Goal: Communication & Community: Answer question/provide support

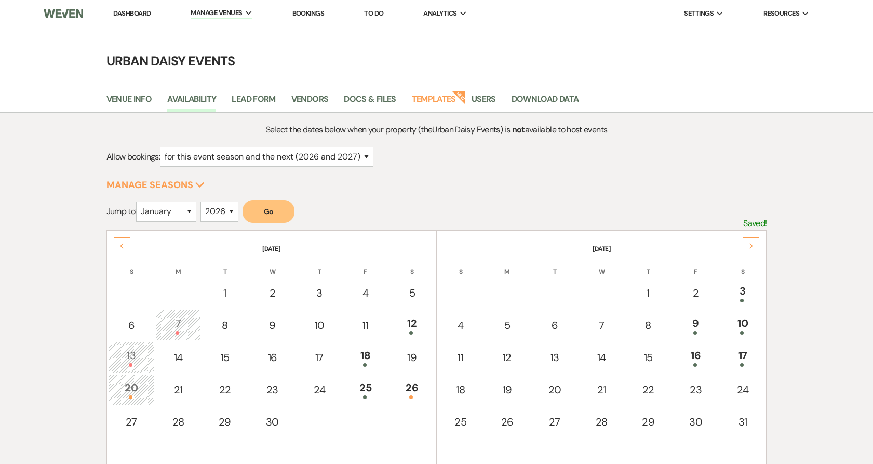
select select "2"
select select "2026"
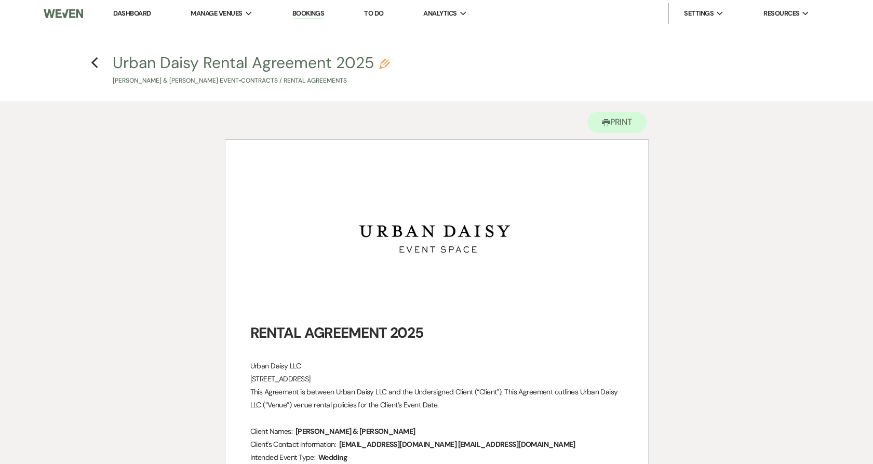
click at [126, 12] on link "Dashboard" at bounding box center [131, 13] width 37 height 9
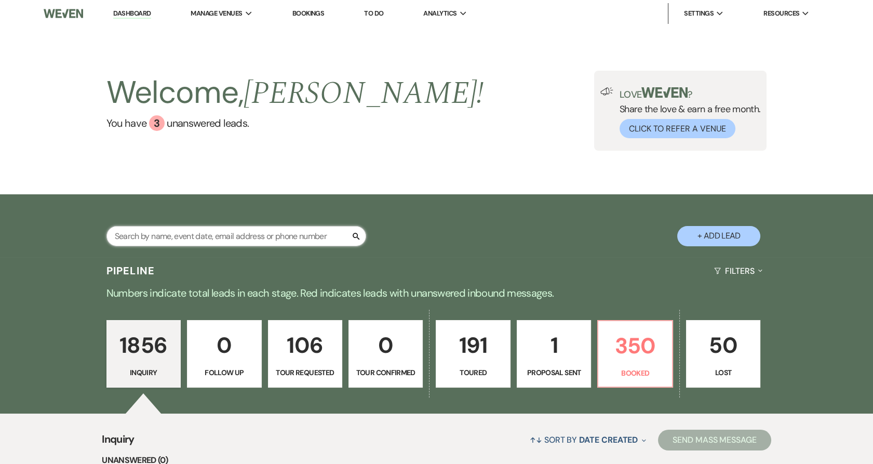
click at [121, 232] on input "text" at bounding box center [236, 236] width 260 height 20
paste input "[PERSON_NAME]"
type input "[PERSON_NAME]"
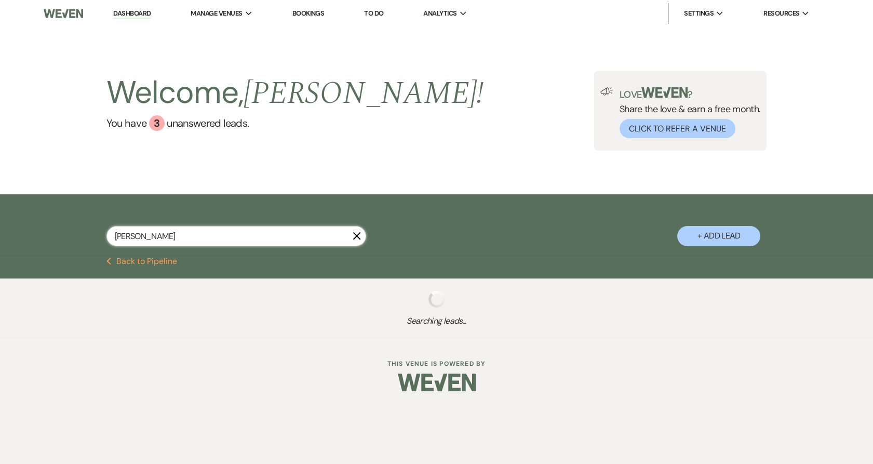
select select "2"
select select "5"
select select "8"
select select "7"
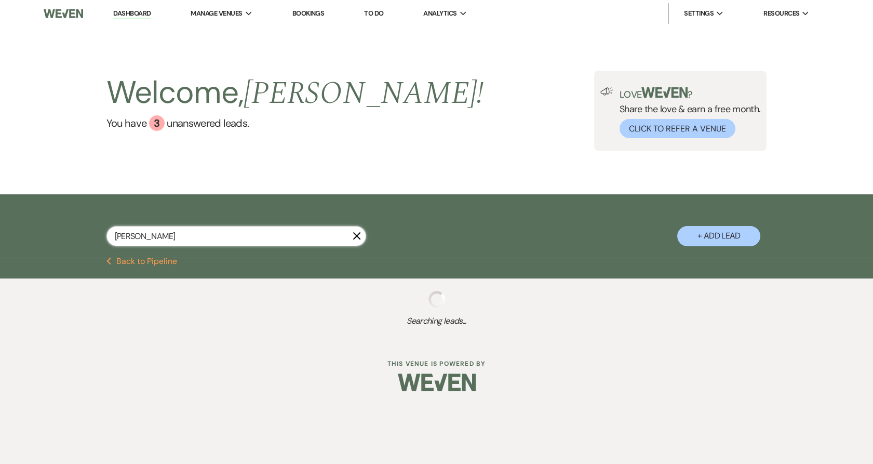
select select "5"
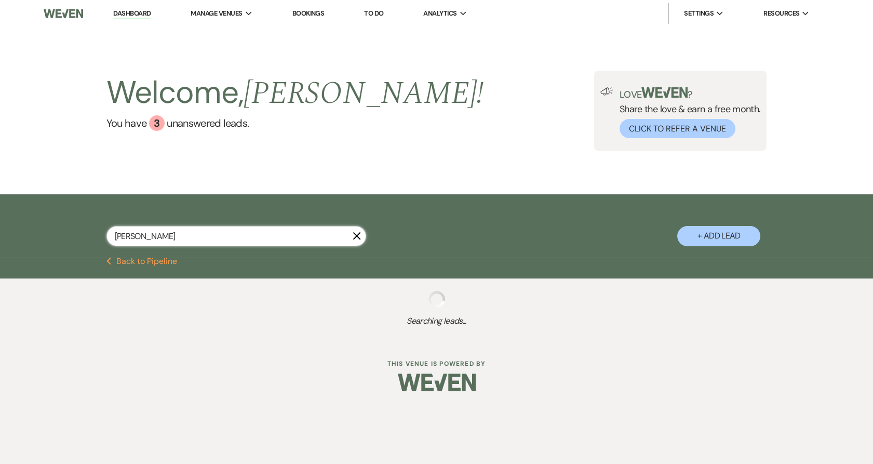
select select "5"
select select "8"
select select "6"
select select "5"
select select "2"
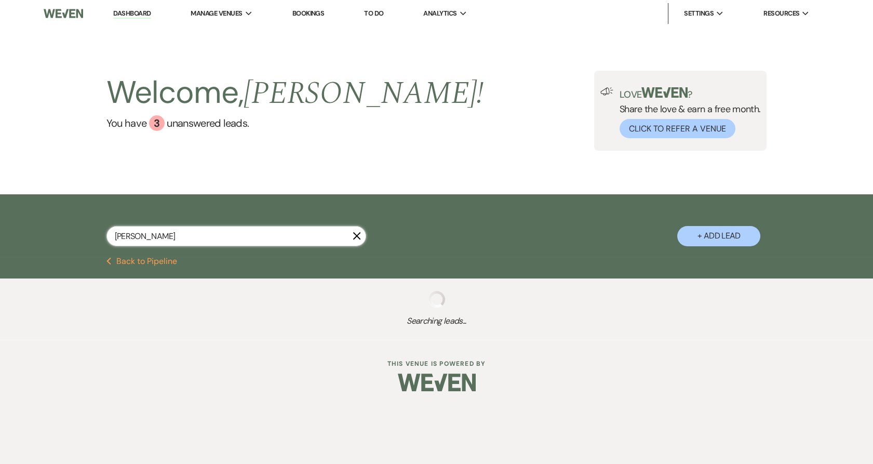
select select "5"
select select "2"
select select "8"
select select "11"
select select "5"
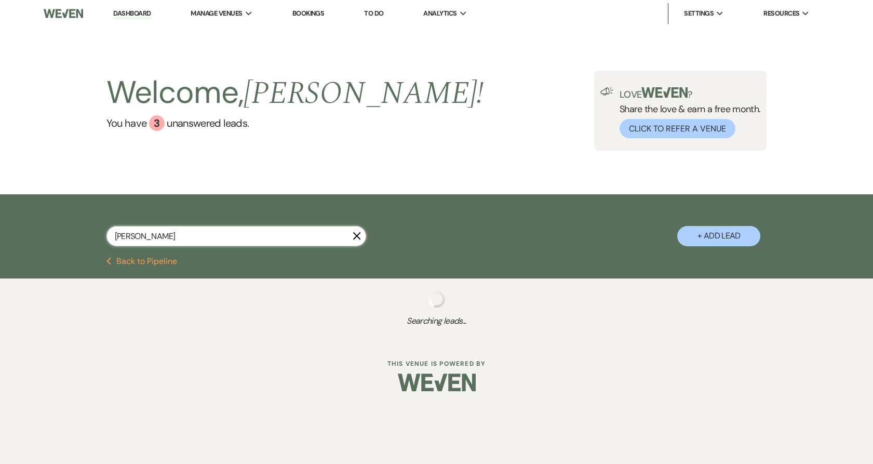
select select "2"
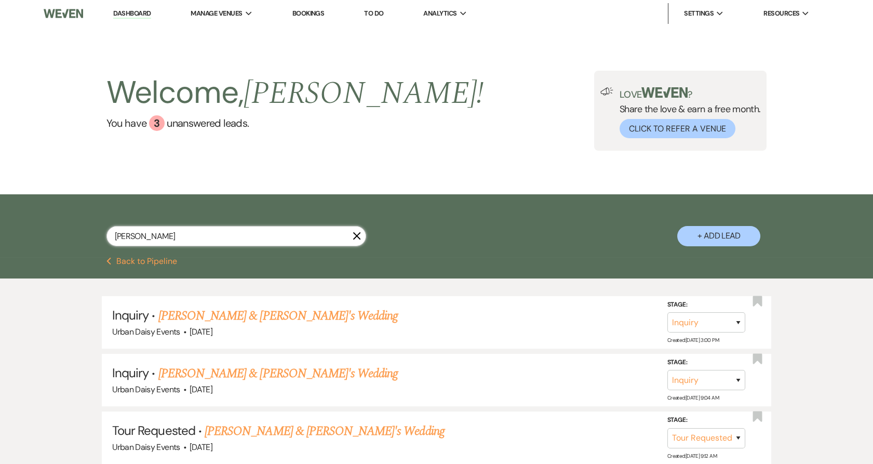
type input "[PERSON_NAME]"
click at [199, 378] on link "[PERSON_NAME] & [PERSON_NAME]'s Wedding" at bounding box center [278, 373] width 240 height 19
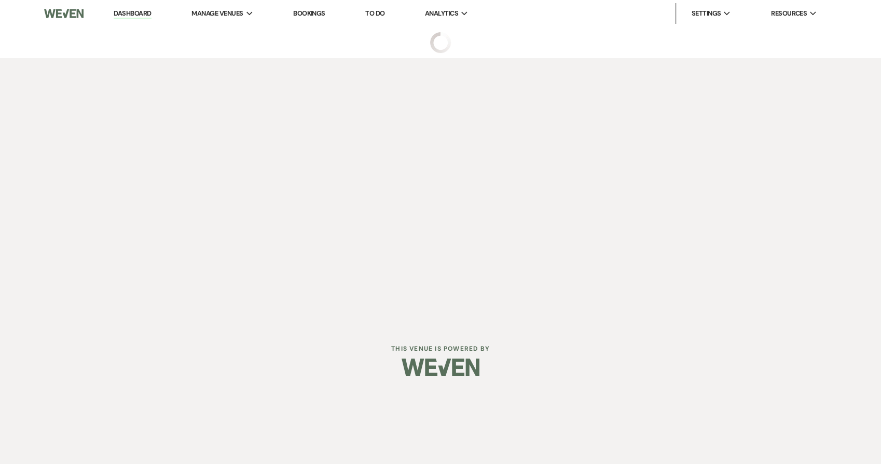
select select "5"
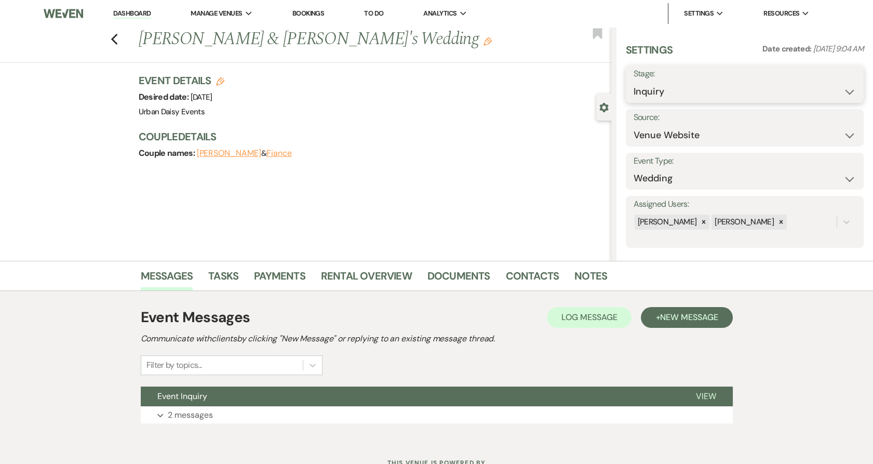
click at [677, 89] on select "Inquiry Follow Up Tour Requested Tour Confirmed Toured Proposal Sent Booked Lost" at bounding box center [744, 92] width 222 height 20
select select "5"
click at [633, 82] on select "Inquiry Follow Up Tour Requested Tour Confirmed Toured Proposal Sent Booked Lost" at bounding box center [744, 92] width 222 height 20
click at [818, 83] on button "Save" at bounding box center [838, 84] width 50 height 21
click at [658, 316] on button "+ New Message" at bounding box center [686, 317] width 91 height 21
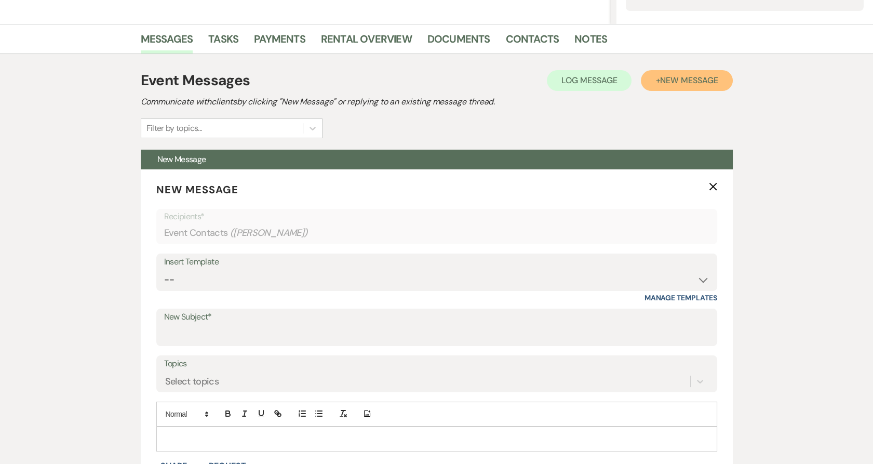
scroll to position [236, 0]
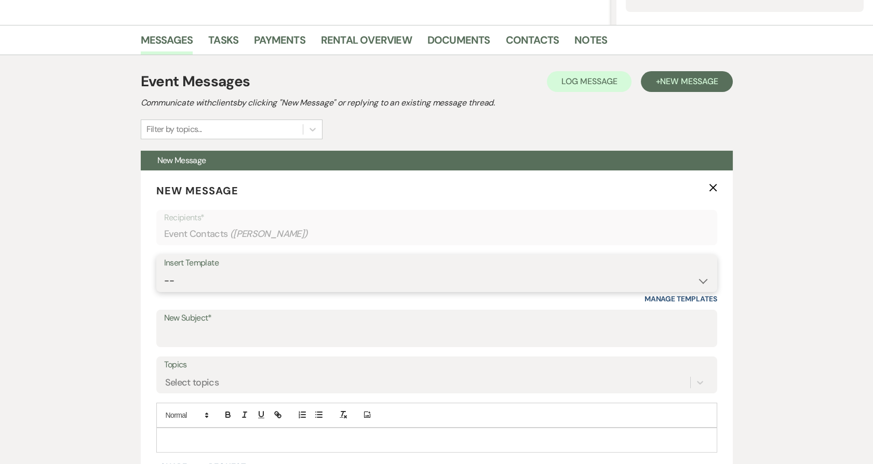
click at [252, 280] on select "-- Payment Past Due Rental Agreement and First Payment Urban Daisy Initial Resp…" at bounding box center [436, 280] width 545 height 20
select select "5019"
click at [164, 270] on select "-- Payment Past Due Rental Agreement and First Payment Urban Daisy Initial Resp…" at bounding box center [436, 280] width 545 height 20
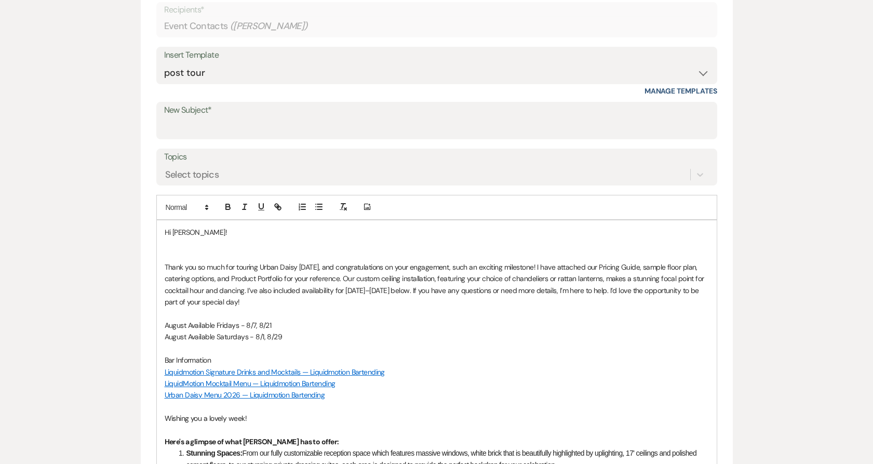
click at [183, 239] on p at bounding box center [437, 243] width 544 height 11
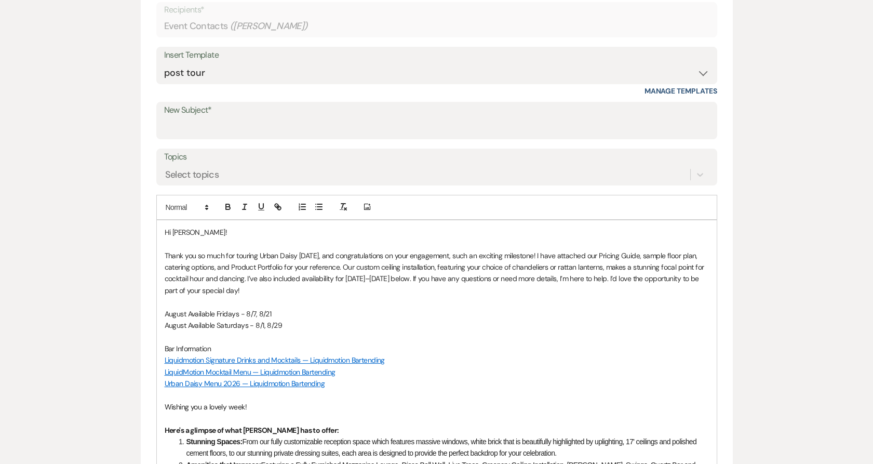
scroll to position [432, 0]
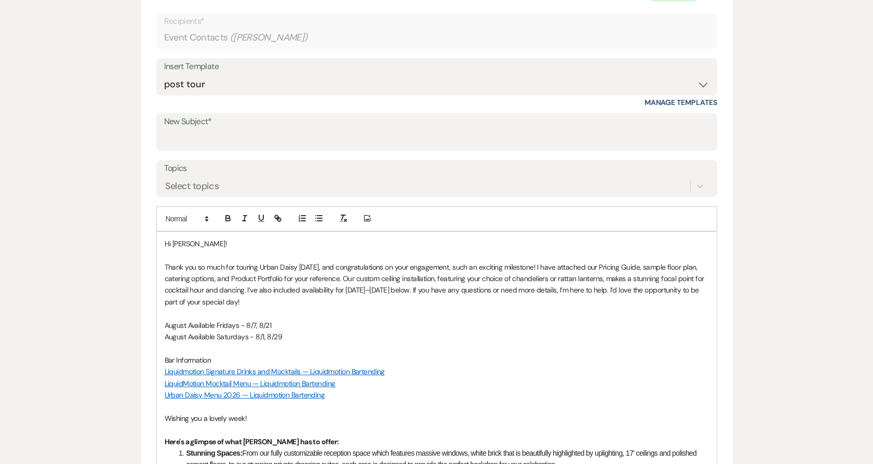
click at [282, 322] on p "August Available Fridays - 8/7, 8/21" at bounding box center [437, 324] width 544 height 11
drag, startPoint x: 285, startPoint y: 336, endPoint x: 156, endPoint y: 334, distance: 129.3
click at [156, 334] on div "Hi [PERSON_NAME]! Thank you so much for touring Urban Daisy [DATE], and congrat…" at bounding box center [436, 473] width 561 height 484
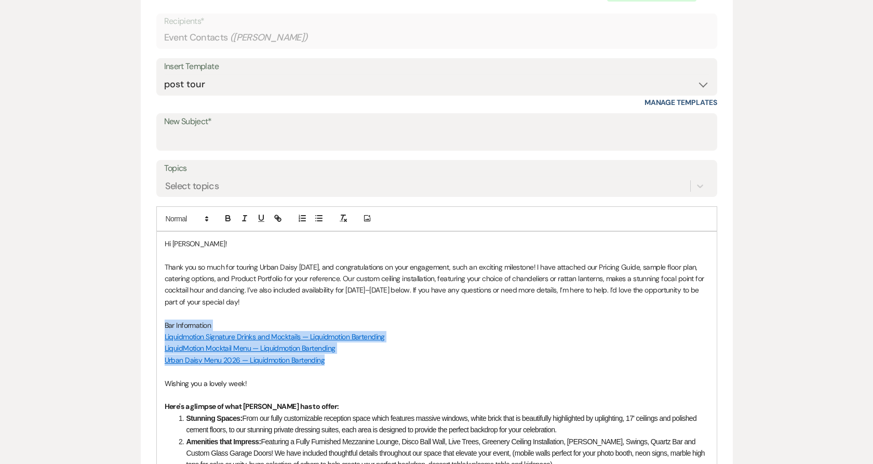
drag, startPoint x: 164, startPoint y: 323, endPoint x: 333, endPoint y: 361, distance: 173.0
click at [333, 361] on div "Hi [PERSON_NAME]! Thank you so much for touring Urban Daisy [DATE], and congrat…" at bounding box center [437, 456] width 560 height 448
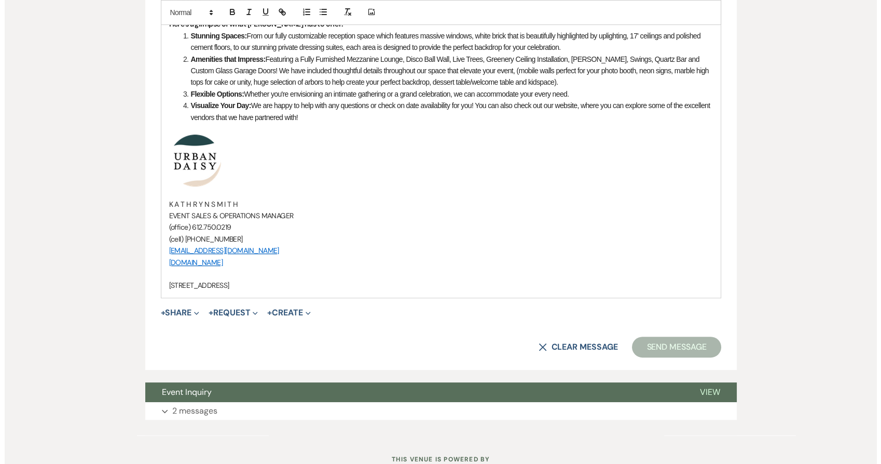
scroll to position [793, 0]
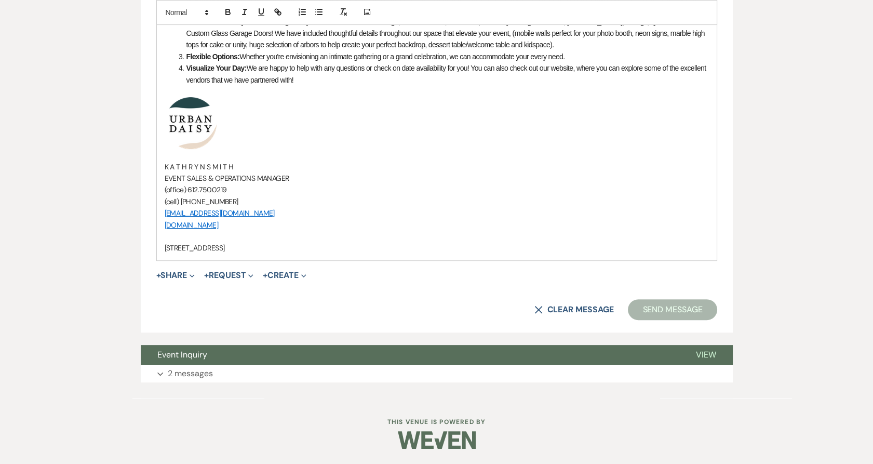
click at [173, 275] on button "+ Share Expand" at bounding box center [175, 275] width 39 height 8
click at [179, 289] on button "Doc Upload Documents" at bounding box center [228, 296] width 145 height 19
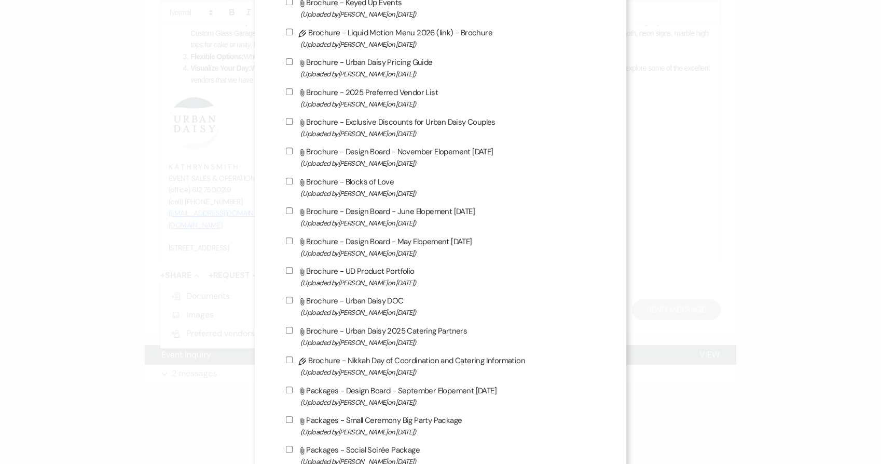
scroll to position [505, 0]
click at [367, 66] on label "Attach File Brochure - Urban Daisy Pricing Guide (Uploaded by [PERSON_NAME] on …" at bounding box center [441, 68] width 310 height 24
click at [293, 65] on input "Attach File Brochure - Urban Daisy Pricing Guide (Uploaded by [PERSON_NAME] on …" at bounding box center [289, 61] width 7 height 7
checkbox input "true"
click at [372, 129] on label "Attach File Brochure - Exclusive Discounts for Urban Daisy Couples (Uploaded by…" at bounding box center [441, 127] width 310 height 24
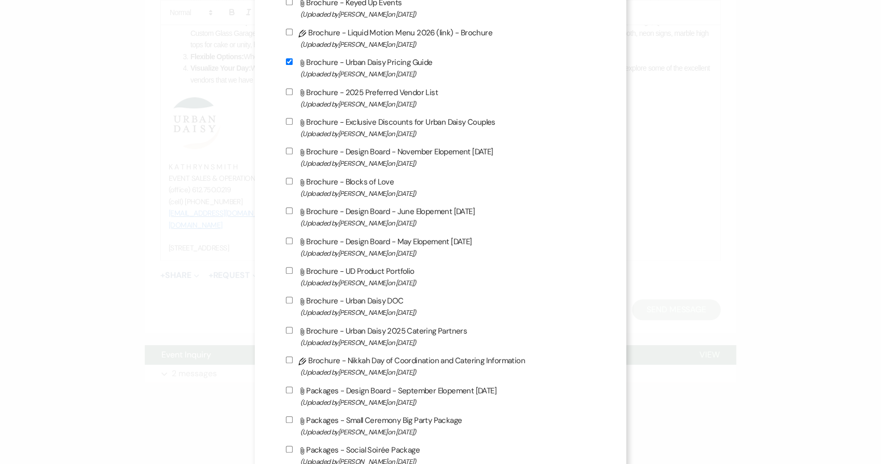
click at [293, 125] on input "Attach File Brochure - Exclusive Discounts for Urban Daisy Couples (Uploaded by…" at bounding box center [289, 121] width 7 height 7
checkbox input "true"
click at [368, 273] on label "Attach File Brochure - UD Product Portfolio (Uploaded by [PERSON_NAME] on [DATE…" at bounding box center [441, 276] width 310 height 24
click at [293, 273] on input "Attach File Brochure - UD Product Portfolio (Uploaded by [PERSON_NAME] on [DATE…" at bounding box center [289, 270] width 7 height 7
checkbox input "true"
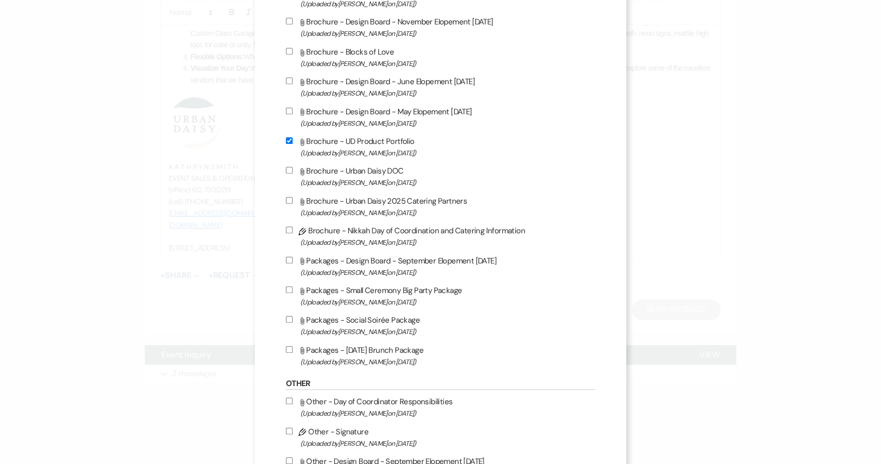
scroll to position [634, 0]
click at [357, 208] on label "Attach File Brochure - Urban Daisy 2025 Catering Partners (Uploaded by [PERSON_…" at bounding box center [441, 207] width 310 height 24
click at [293, 204] on input "Attach File Brochure - Urban Daisy 2025 Catering Partners (Uploaded by [PERSON_…" at bounding box center [289, 200] width 7 height 7
checkbox input "true"
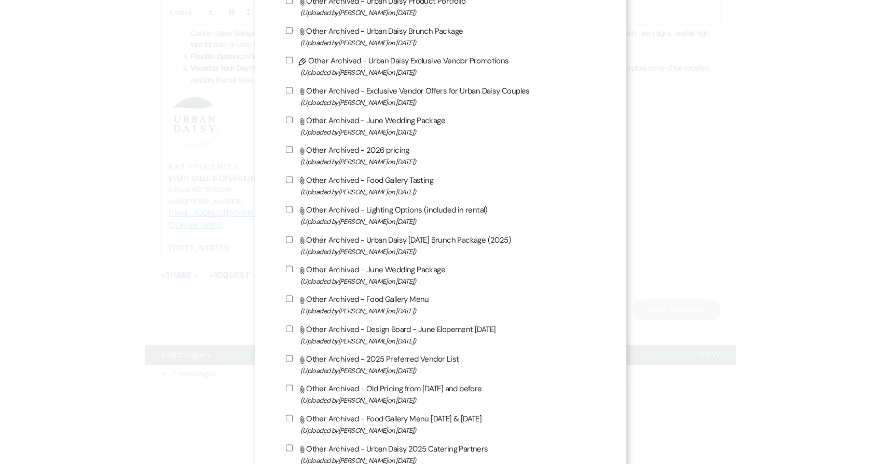
scroll to position [1678, 0]
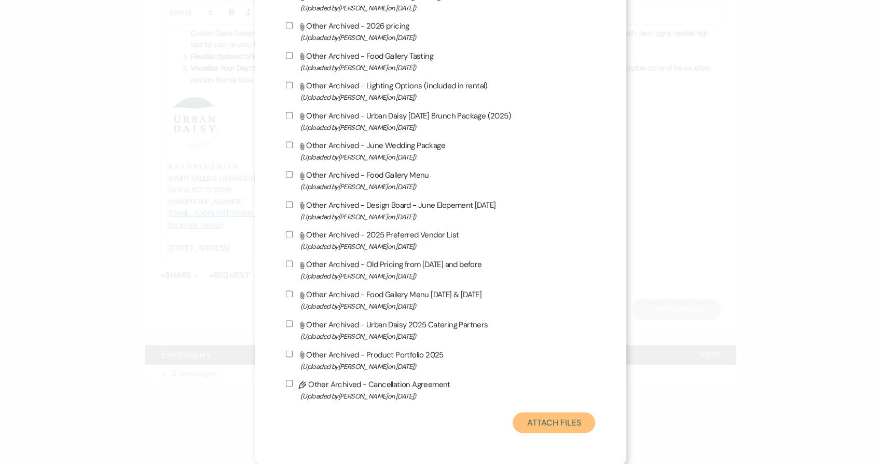
click at [535, 425] on button "Attach Files" at bounding box center [554, 422] width 83 height 21
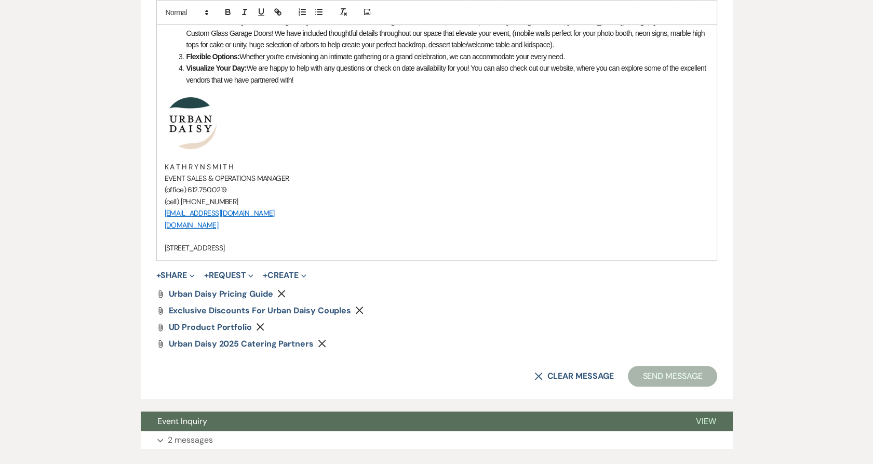
click at [174, 278] on button "+ Share Expand" at bounding box center [175, 275] width 39 height 8
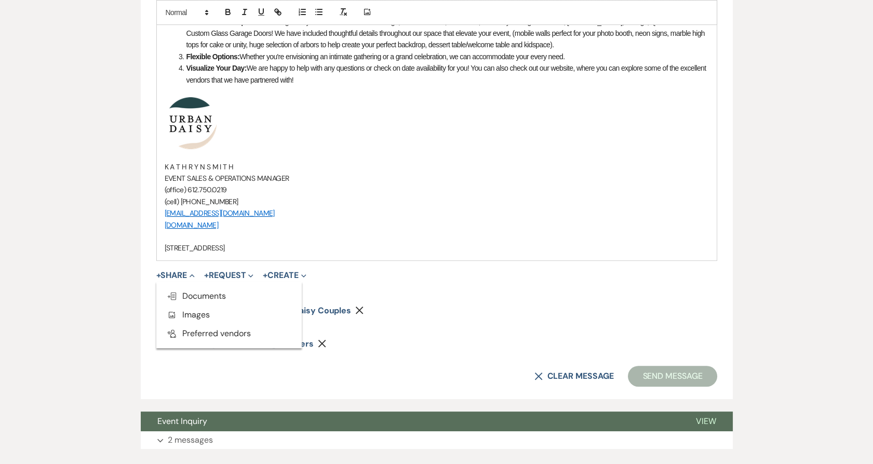
click at [176, 288] on button "Doc Upload Documents" at bounding box center [228, 296] width 145 height 19
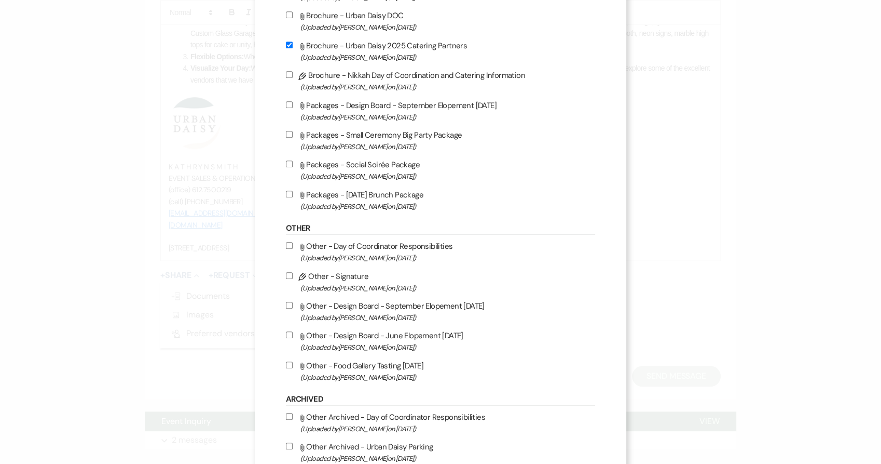
scroll to position [791, 0]
click at [368, 210] on span "(Uploaded by [PERSON_NAME] on [DATE] )" at bounding box center [448, 206] width 295 height 12
click at [293, 197] on input "Attach File Packages - [DATE] Brunch Package (Uploaded by [PERSON_NAME] on [DAT…" at bounding box center [289, 193] width 7 height 7
checkbox input "true"
click at [320, 174] on label "Attach File Packages - Social Soirée Package (Uploaded by [PERSON_NAME] on [DAT…" at bounding box center [441, 169] width 310 height 24
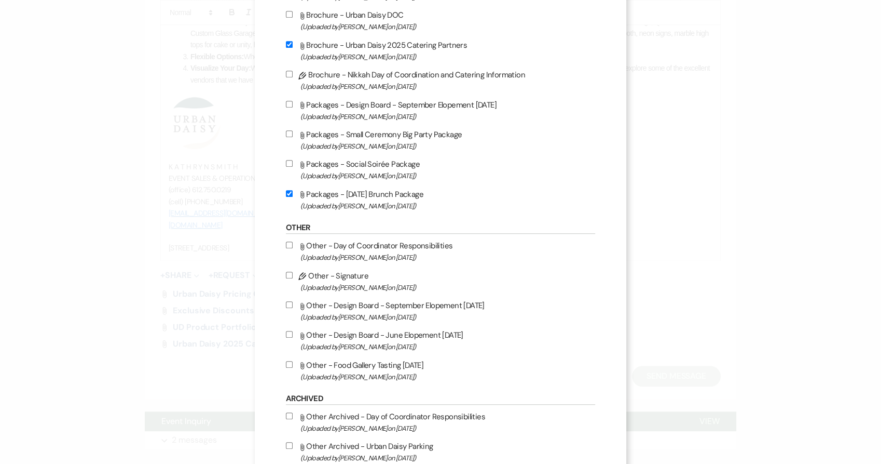
click at [293, 167] on input "Attach File Packages - Social Soirée Package (Uploaded by [PERSON_NAME] on [DAT…" at bounding box center [289, 163] width 7 height 7
checkbox input "true"
click at [306, 141] on label "Attach File Packages - Small Ceremony Big Party Package (Uploaded by [PERSON_NA…" at bounding box center [441, 140] width 310 height 24
click at [293, 137] on input "Attach File Packages - Small Ceremony Big Party Package (Uploaded by [PERSON_NA…" at bounding box center [289, 133] width 7 height 7
click at [306, 141] on label "Attach File Packages - Small Ceremony Big Party Package (Uploaded by [PERSON_NA…" at bounding box center [441, 140] width 310 height 24
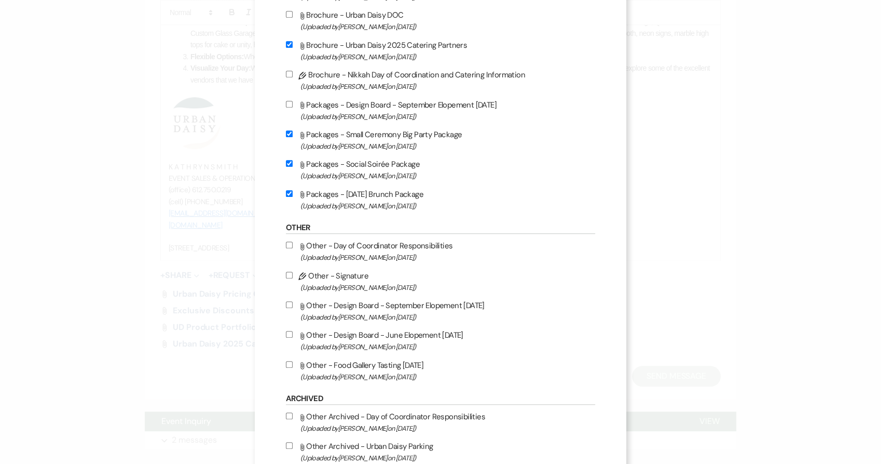
click at [293, 137] on input "Attach File Packages - Small Ceremony Big Party Package (Uploaded by [PERSON_NA…" at bounding box center [289, 133] width 7 height 7
checkbox input "false"
click at [315, 171] on label "Attach File Packages - Social Soirée Package (Uploaded by [PERSON_NAME] on [DAT…" at bounding box center [441, 169] width 310 height 24
click at [293, 167] on input "Attach File Packages - Social Soirée Package (Uploaded by [PERSON_NAME] on [DAT…" at bounding box center [289, 163] width 7 height 7
checkbox input "false"
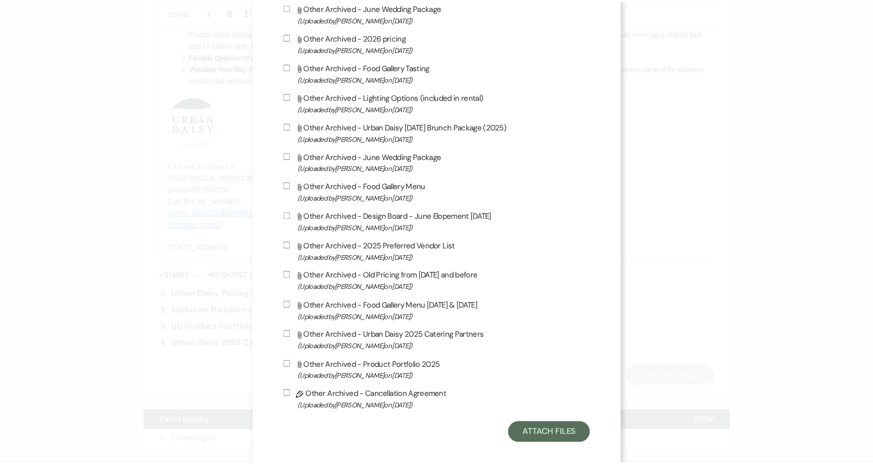
scroll to position [1678, 0]
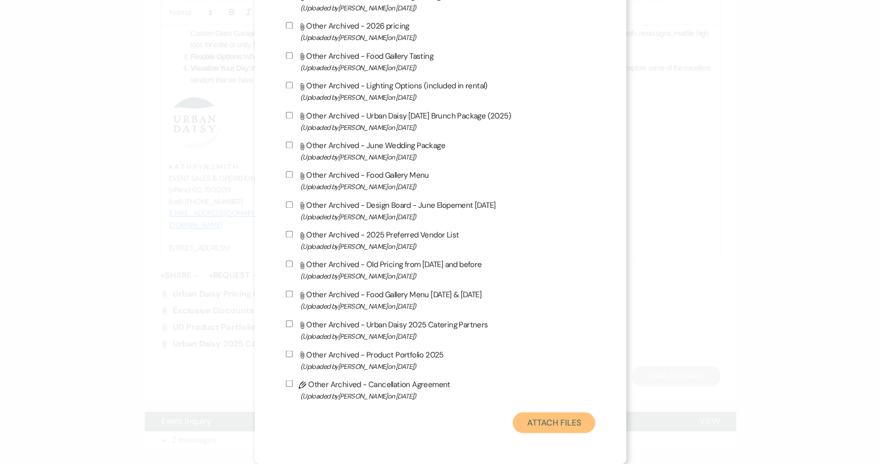
click at [536, 419] on button "Attach Files" at bounding box center [554, 422] width 83 height 21
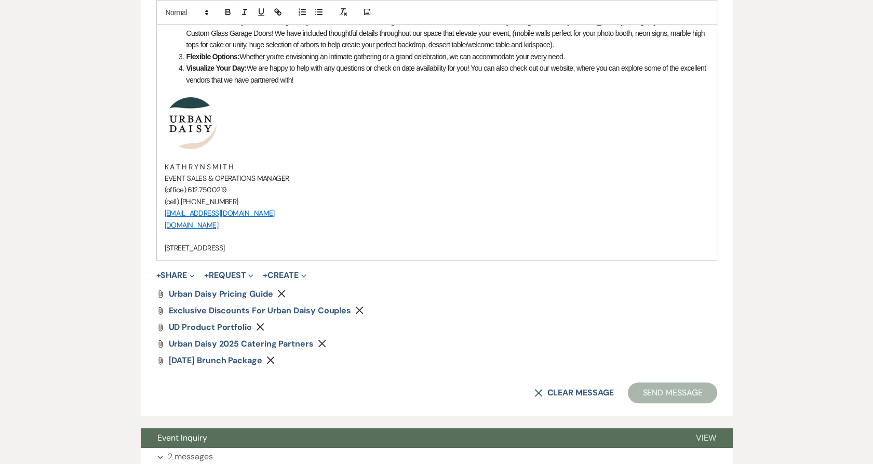
click at [174, 276] on button "+ Share Expand" at bounding box center [175, 275] width 39 height 8
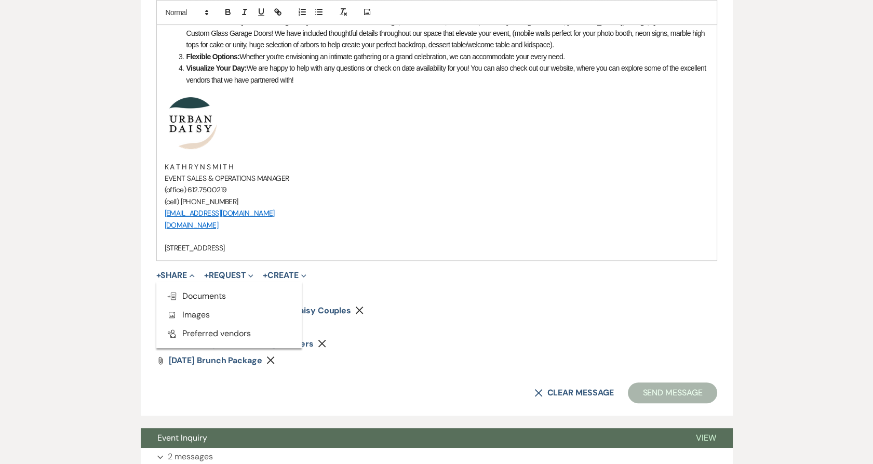
click at [175, 289] on button "Doc Upload Documents" at bounding box center [228, 296] width 145 height 19
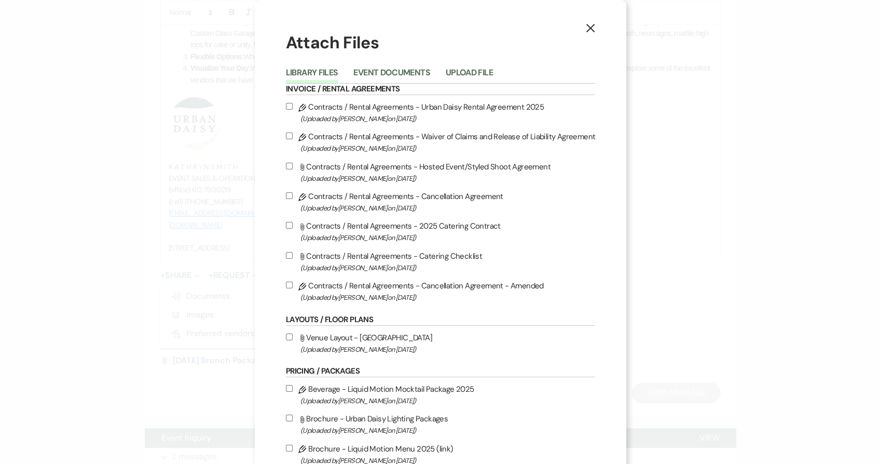
click at [453, 75] on button "Upload File" at bounding box center [469, 76] width 47 height 15
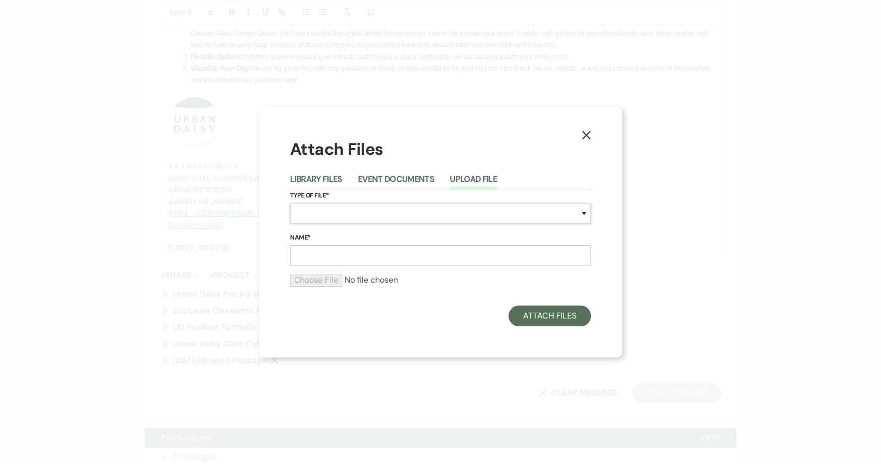
click at [364, 204] on select "Special Event Insurance Vendor Certificate of Insurance Contracts / Rental Agre…" at bounding box center [440, 214] width 301 height 20
select select "24"
click at [290, 204] on select "Special Event Insurance Vendor Certificate of Insurance Contracts / Rental Agre…" at bounding box center [440, 214] width 301 height 20
click at [337, 253] on input "Name*" at bounding box center [440, 255] width 301 height 20
type input "sample floor plan #1"
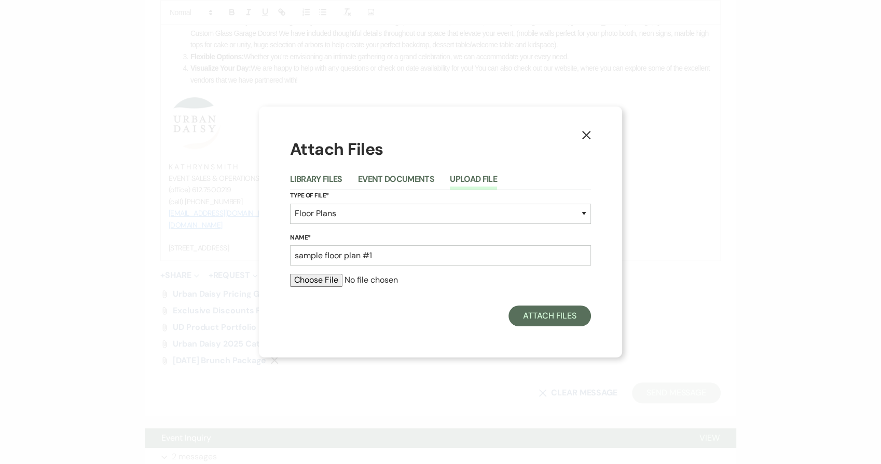
click at [307, 283] on input "file" at bounding box center [440, 280] width 301 height 12
type input "C:\fakepath\sample floor plan (17).pdf"
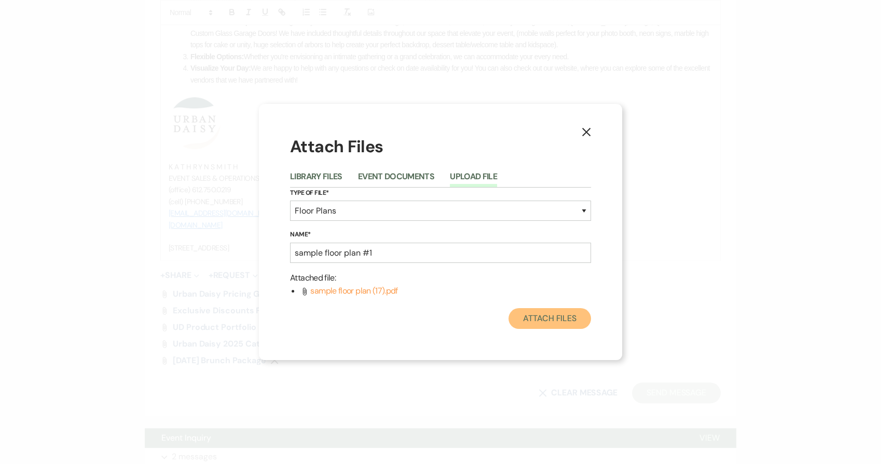
click at [545, 316] on button "Attach Files" at bounding box center [550, 318] width 83 height 21
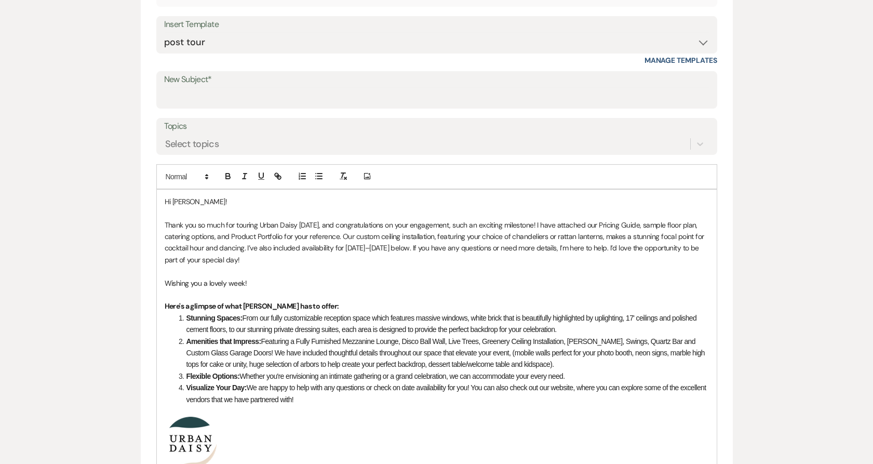
scroll to position [474, 0]
click at [486, 321] on li "Stunning Spaces: From our fully customizable reception space which features mas…" at bounding box center [441, 322] width 533 height 23
click at [410, 277] on p "Wishing you a lovely week!" at bounding box center [437, 282] width 544 height 11
drag, startPoint x: 246, startPoint y: 245, endPoint x: 458, endPoint y: 251, distance: 212.4
click at [458, 251] on p "Thank you so much for touring Urban Daisy [DATE], and congratulations on your e…" at bounding box center [437, 242] width 544 height 47
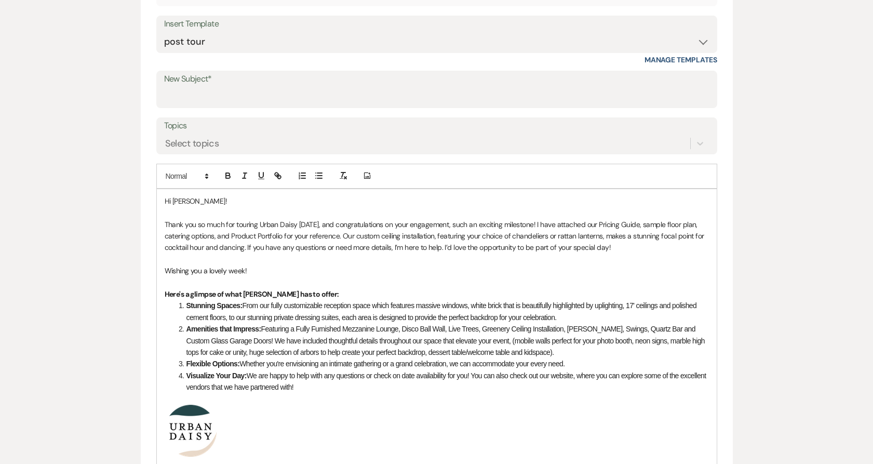
click at [458, 251] on p "Thank you so much for touring Urban Daisy [DATE], and congratulations on your e…" at bounding box center [437, 236] width 544 height 35
click at [447, 268] on p "Wishing you a lovely week!" at bounding box center [437, 270] width 544 height 11
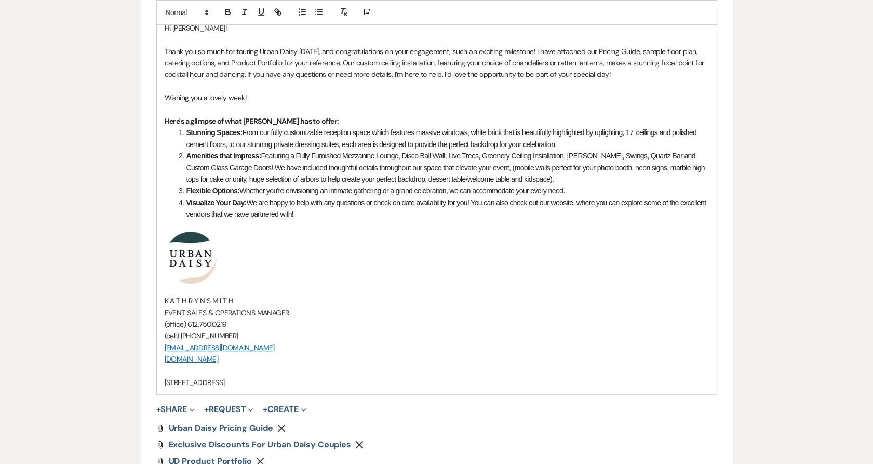
scroll to position [648, 0]
click at [244, 75] on p "Thank you so much for touring Urban Daisy [DATE], and congratulations on your e…" at bounding box center [437, 62] width 544 height 35
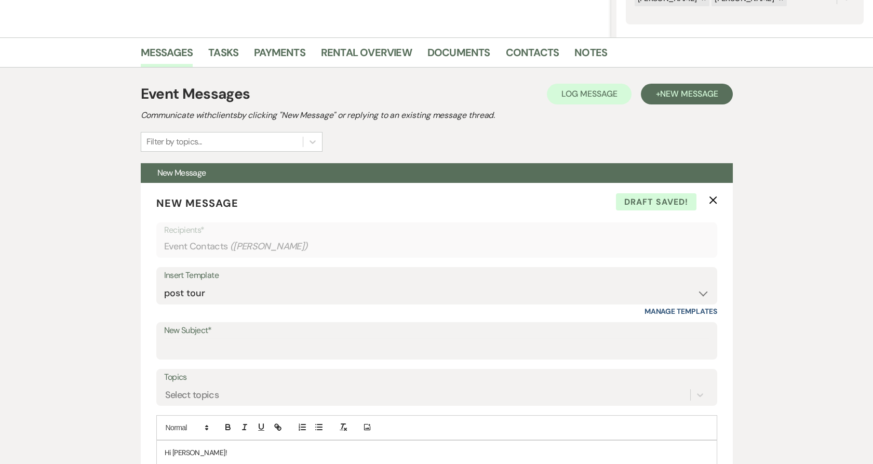
scroll to position [212, 0]
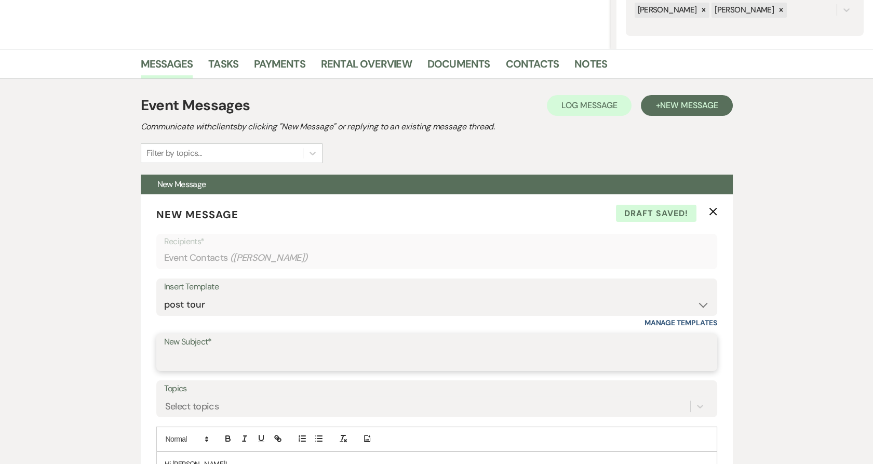
click at [308, 352] on input "New Subject*" at bounding box center [436, 359] width 545 height 20
type input "Congratulations on your Engagement from Urban Daisy Events!"
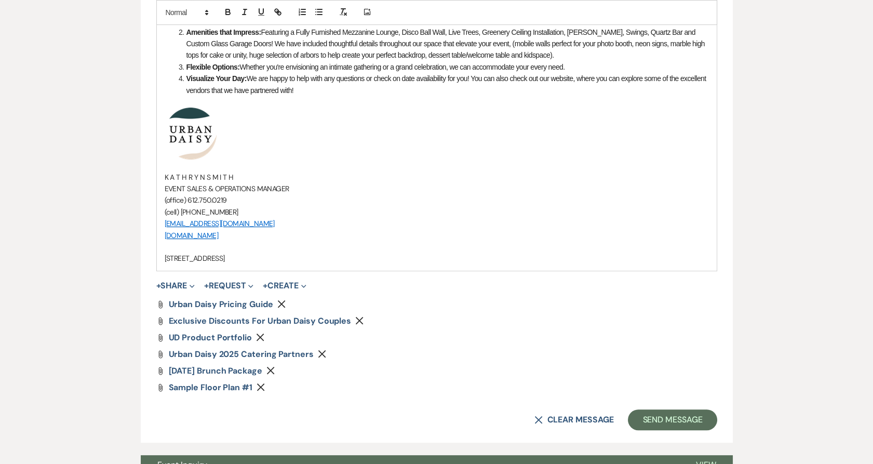
scroll to position [799, 0]
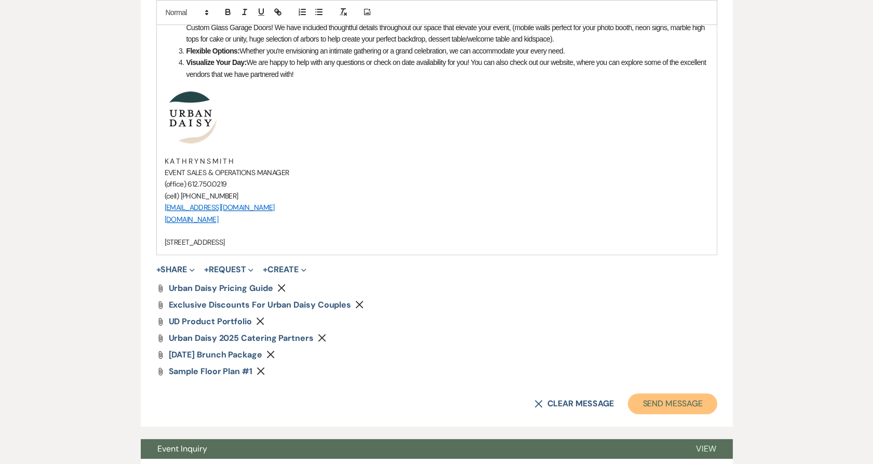
click at [652, 400] on button "Send Message" at bounding box center [672, 403] width 89 height 21
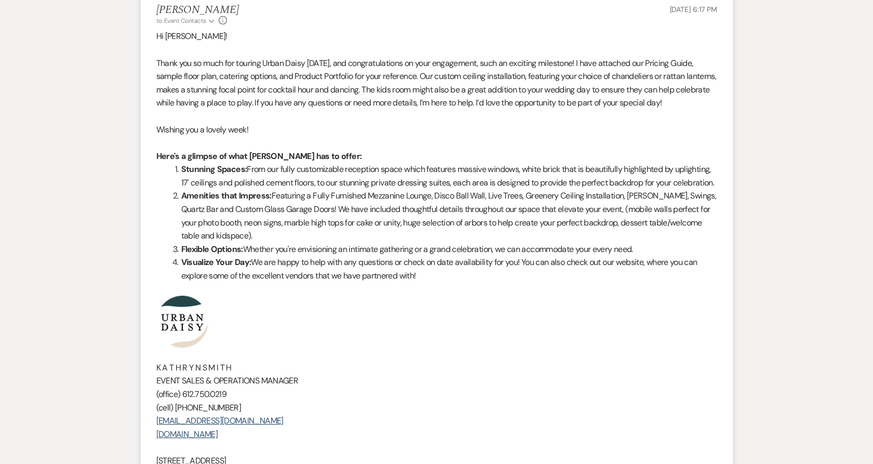
scroll to position [0, 0]
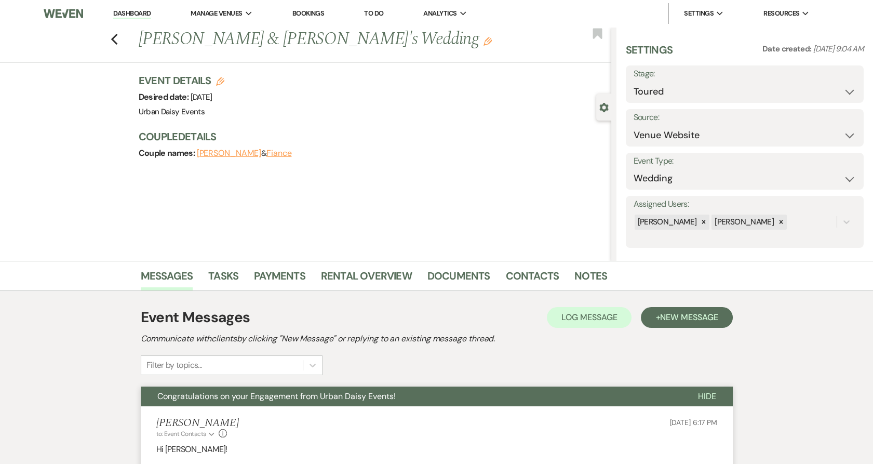
click at [142, 12] on link "Dashboard" at bounding box center [131, 14] width 37 height 10
